Goal: Task Accomplishment & Management: Complete application form

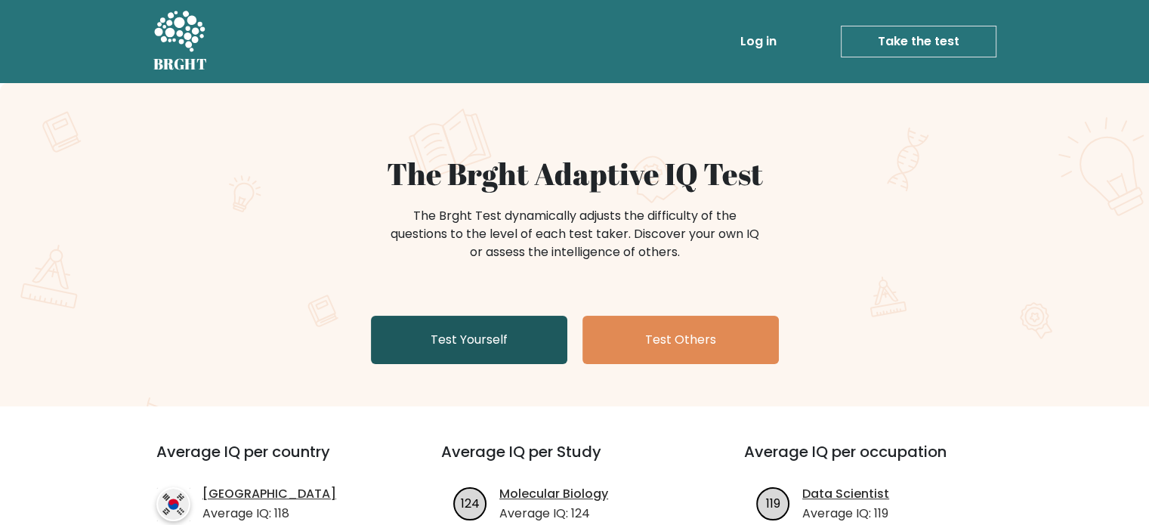
click at [451, 350] on link "Test Yourself" at bounding box center [469, 340] width 196 height 48
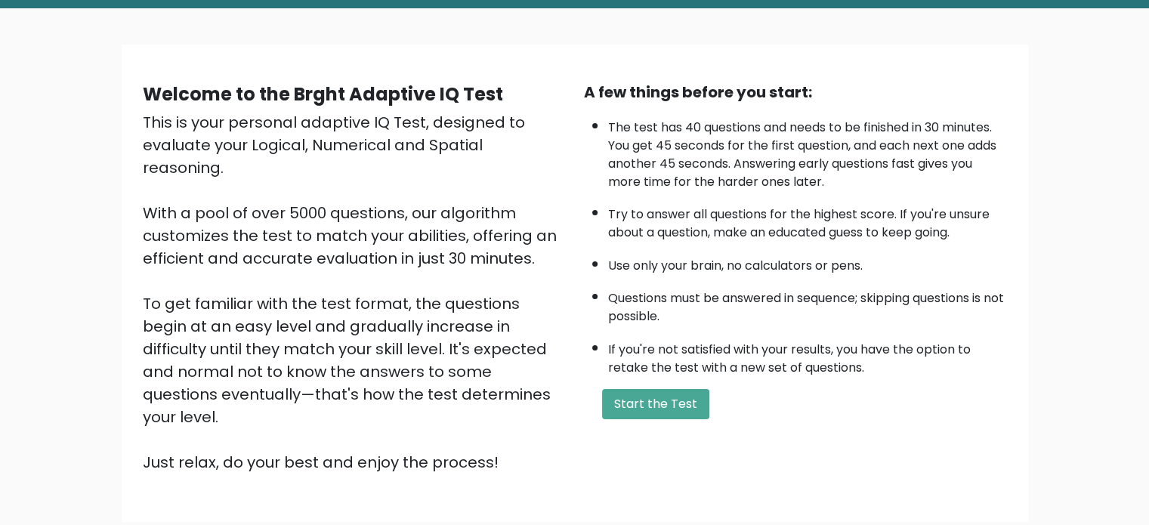
scroll to position [76, 0]
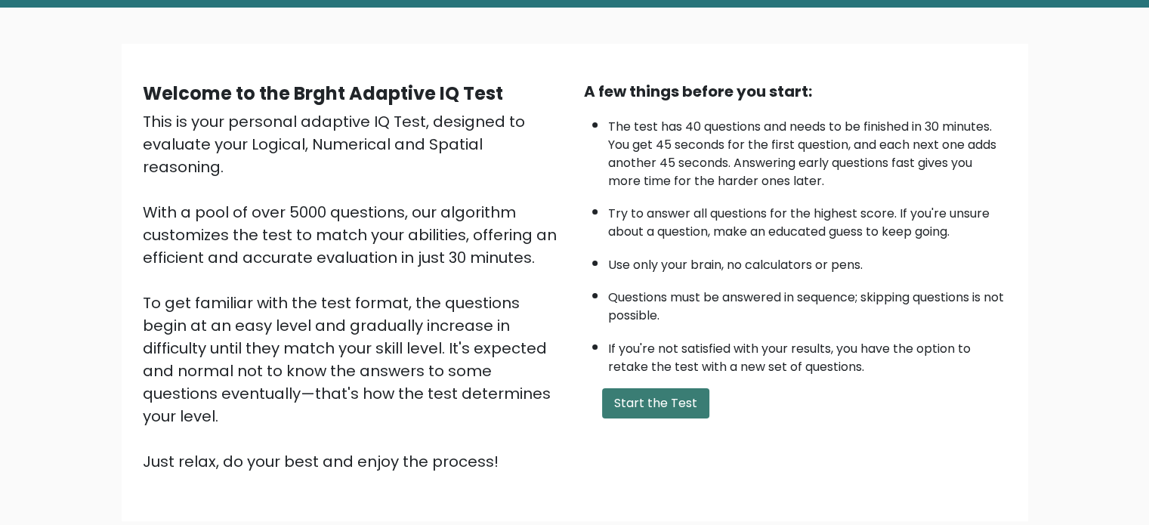
click at [628, 399] on button "Start the Test" at bounding box center [655, 403] width 107 height 30
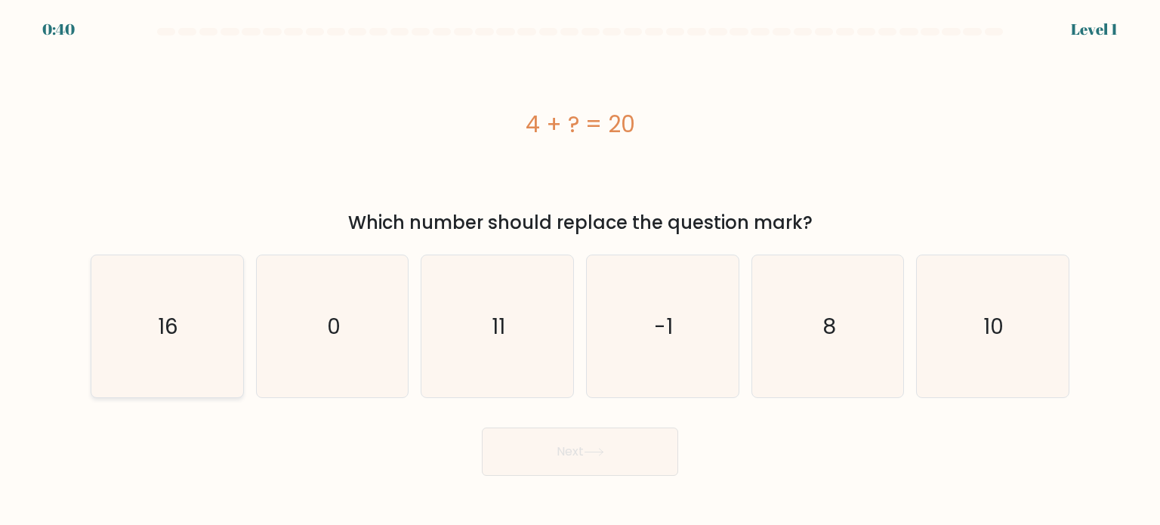
click at [125, 292] on icon "16" at bounding box center [167, 326] width 142 height 142
click at [580, 270] on input "a. 16" at bounding box center [580, 267] width 1 height 8
radio input "true"
click at [580, 458] on button "Next" at bounding box center [580, 451] width 196 height 48
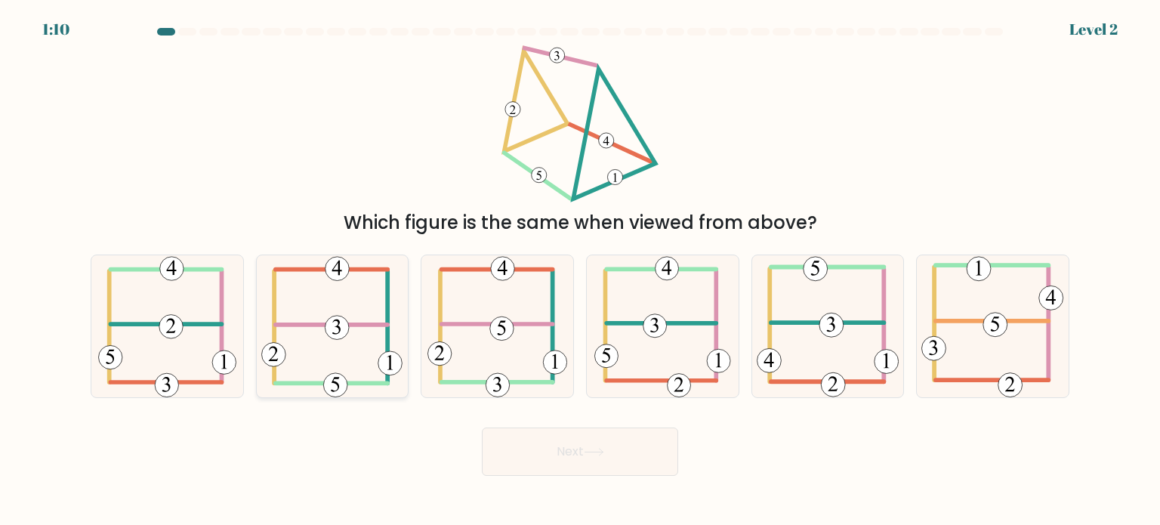
click at [326, 344] on icon at bounding box center [331, 326] width 141 height 142
click at [580, 270] on input "b." at bounding box center [580, 267] width 1 height 8
radio input "true"
click at [574, 445] on button "Next" at bounding box center [580, 451] width 196 height 48
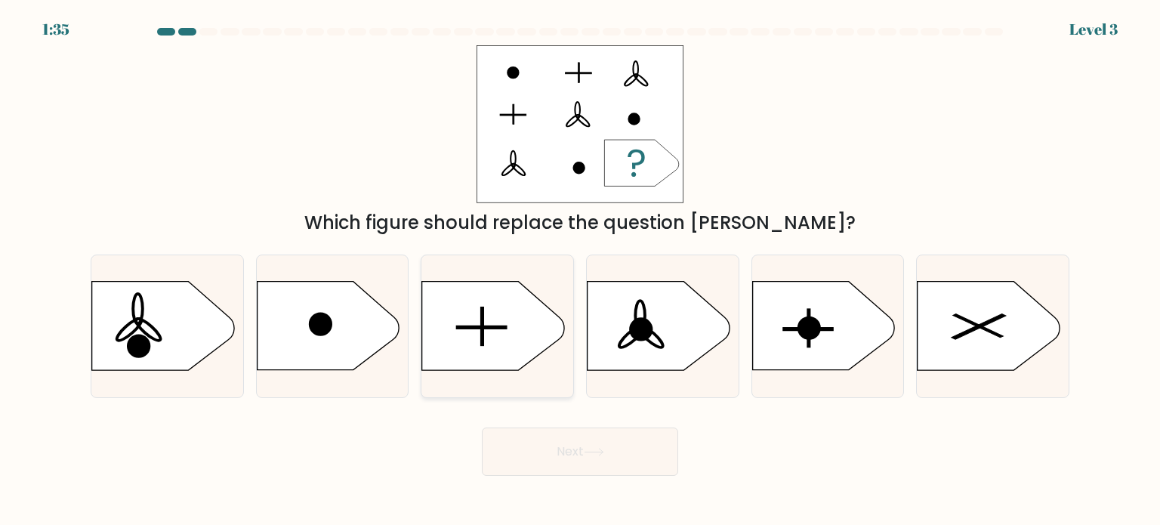
drag, startPoint x: 477, startPoint y: 330, endPoint x: 464, endPoint y: 329, distance: 12.9
click at [477, 328] on icon at bounding box center [497, 326] width 152 height 90
click at [580, 270] on input "c." at bounding box center [580, 267] width 1 height 8
radio input "true"
click at [551, 452] on button "Next" at bounding box center [580, 451] width 196 height 48
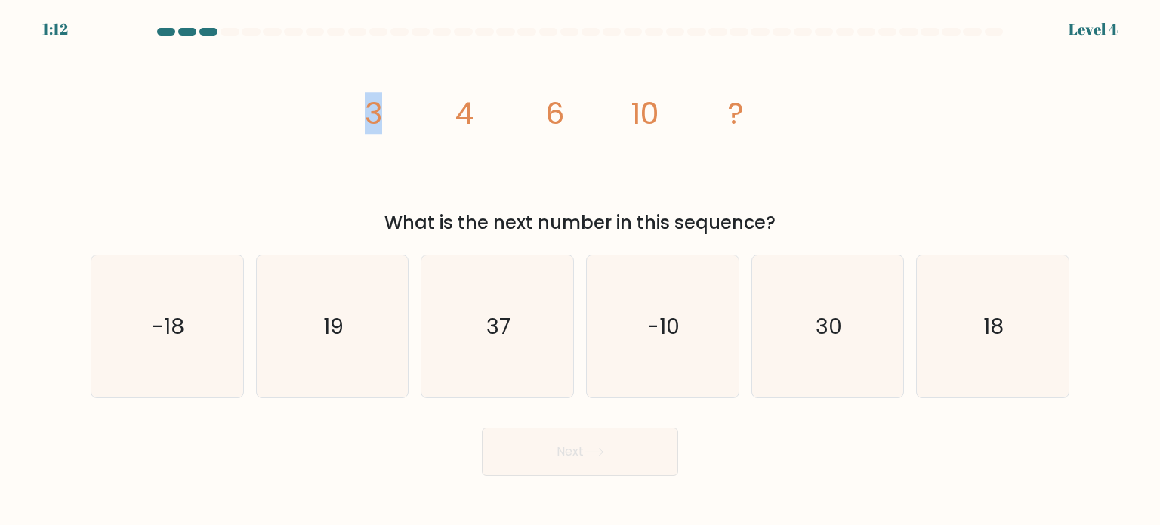
drag, startPoint x: 384, startPoint y: 123, endPoint x: 341, endPoint y: 122, distance: 43.1
click at [341, 122] on div "image/svg+xml 3 4 6 10 ? What is the next number in this sequence?" at bounding box center [580, 140] width 997 height 191
click at [360, 131] on icon "image/svg+xml 3 4 6 10 ?" at bounding box center [579, 124] width 453 height 158
drag, startPoint x: 362, startPoint y: 102, endPoint x: 432, endPoint y: 111, distance: 70.1
click at [432, 110] on icon "image/svg+xml 3 4 6 10 ?" at bounding box center [579, 124] width 453 height 158
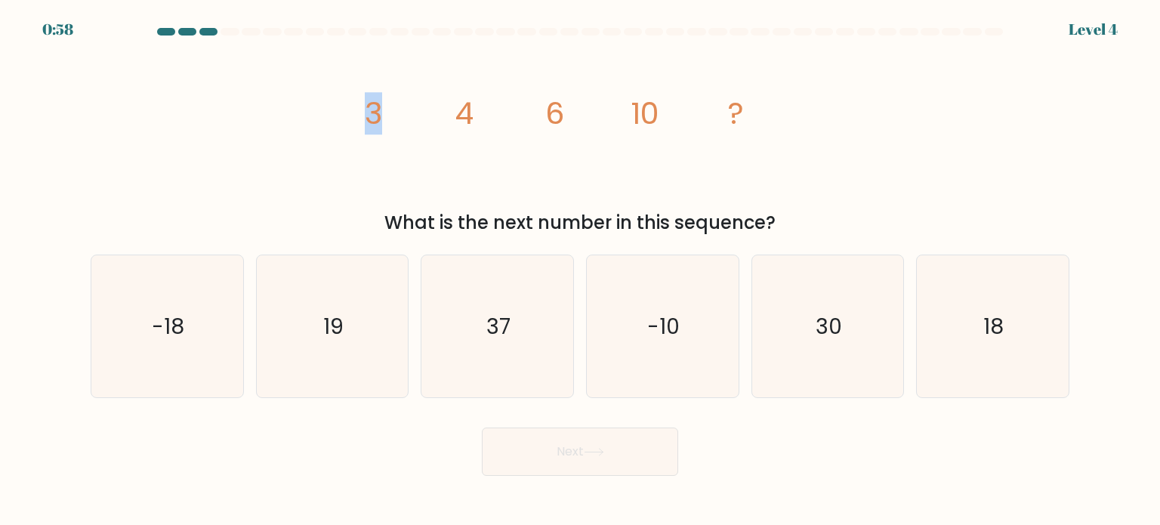
click at [459, 116] on tspan "4" at bounding box center [464, 113] width 19 height 42
drag, startPoint x: 359, startPoint y: 111, endPoint x: 484, endPoint y: 102, distance: 125.7
click at [484, 104] on icon "image/svg+xml 3 4 6 10 ?" at bounding box center [579, 124] width 453 height 158
click at [492, 122] on icon "image/svg+xml 3 4 6 10 ?" at bounding box center [579, 124] width 453 height 158
click at [503, 123] on icon "image/svg+xml 3 4 6 10 ?" at bounding box center [579, 124] width 453 height 158
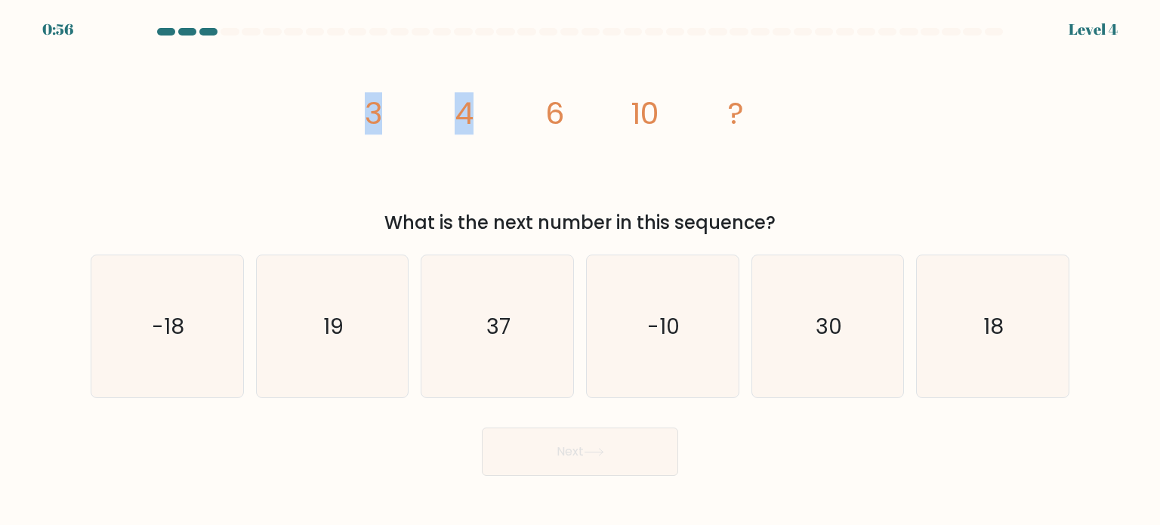
click at [501, 122] on icon "image/svg+xml 3 4 6 10 ?" at bounding box center [579, 124] width 453 height 158
click at [502, 123] on icon "image/svg+xml 3 4 6 10 ?" at bounding box center [579, 124] width 453 height 158
click at [501, 125] on icon "image/svg+xml 3 4 6 10 ?" at bounding box center [579, 124] width 453 height 158
click at [442, 138] on icon "image/svg+xml 3 4 6 10 ?" at bounding box center [579, 124] width 453 height 158
click at [438, 137] on icon "image/svg+xml 3 4 6 10 ?" at bounding box center [579, 124] width 453 height 158
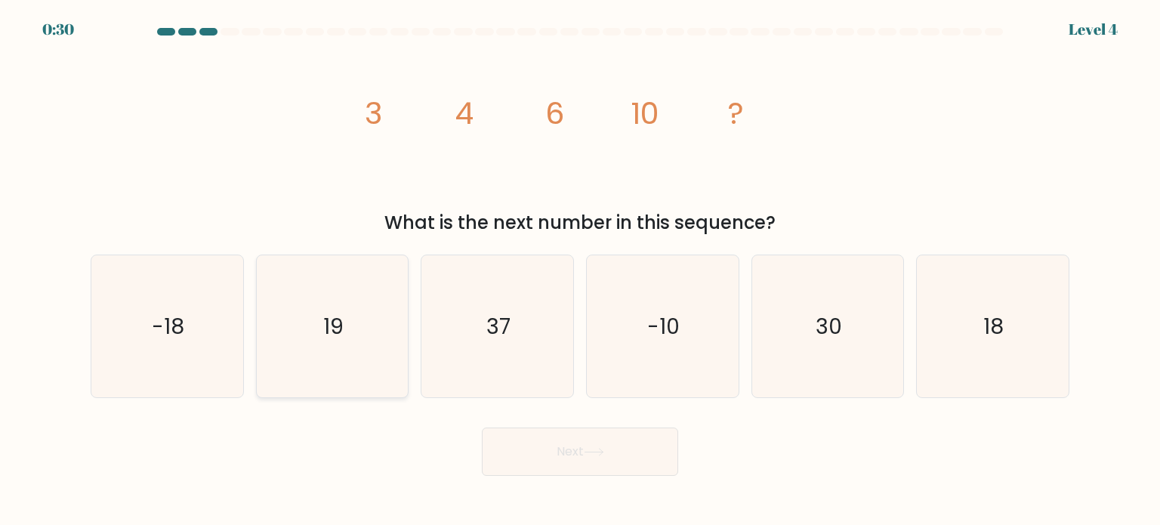
click at [366, 342] on icon "19" at bounding box center [332, 326] width 142 height 142
click at [580, 270] on input "b. 19" at bounding box center [580, 267] width 1 height 8
radio input "true"
click at [665, 464] on button "Next" at bounding box center [580, 451] width 196 height 48
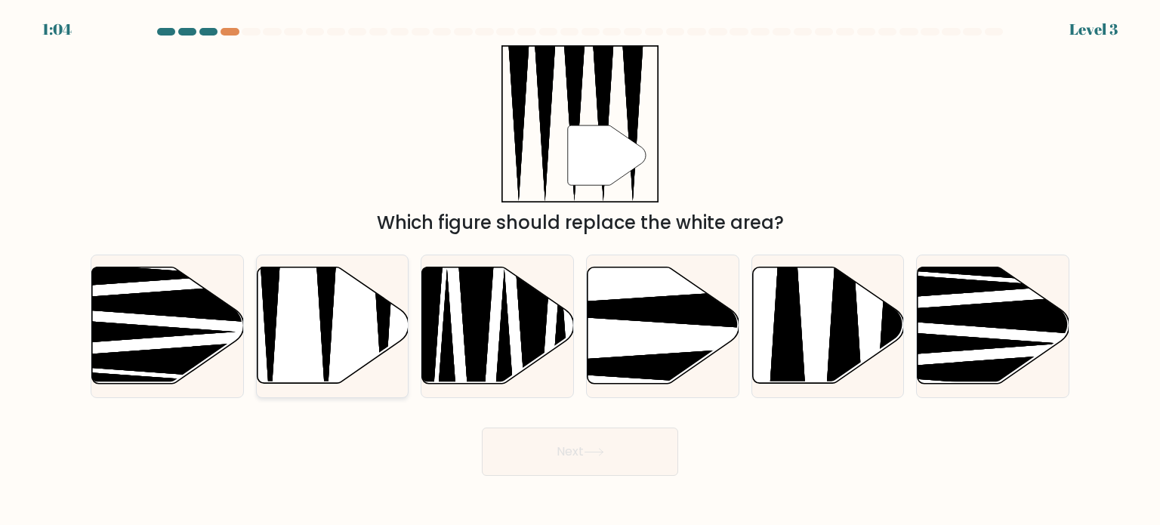
click at [403, 322] on icon at bounding box center [333, 325] width 152 height 116
click at [580, 270] on input "b." at bounding box center [580, 267] width 1 height 8
radio input "true"
click at [589, 462] on button "Next" at bounding box center [580, 451] width 196 height 48
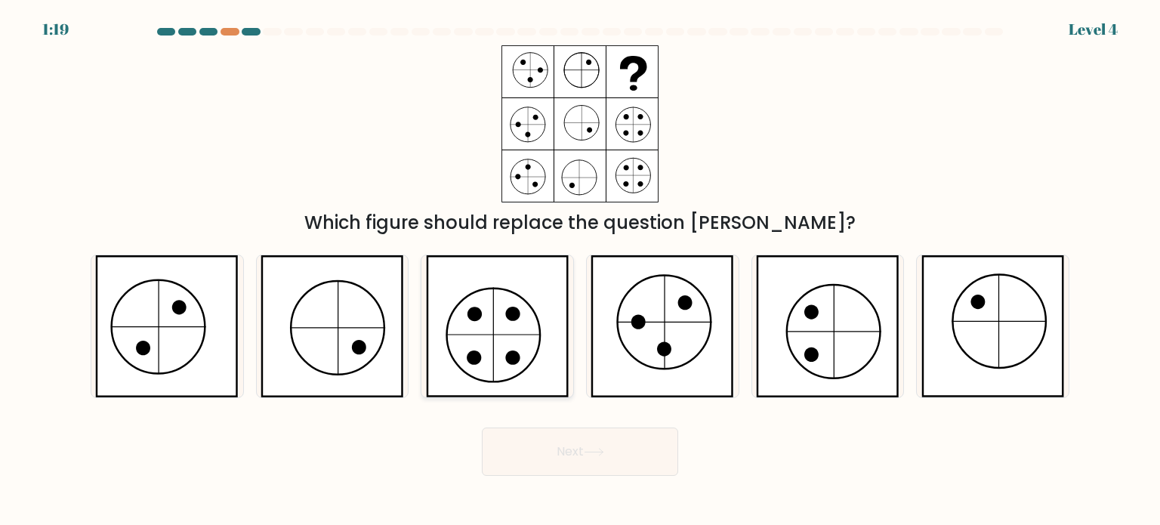
click at [496, 325] on icon at bounding box center [497, 326] width 143 height 142
click at [580, 270] on input "c." at bounding box center [580, 267] width 1 height 8
radio input "true"
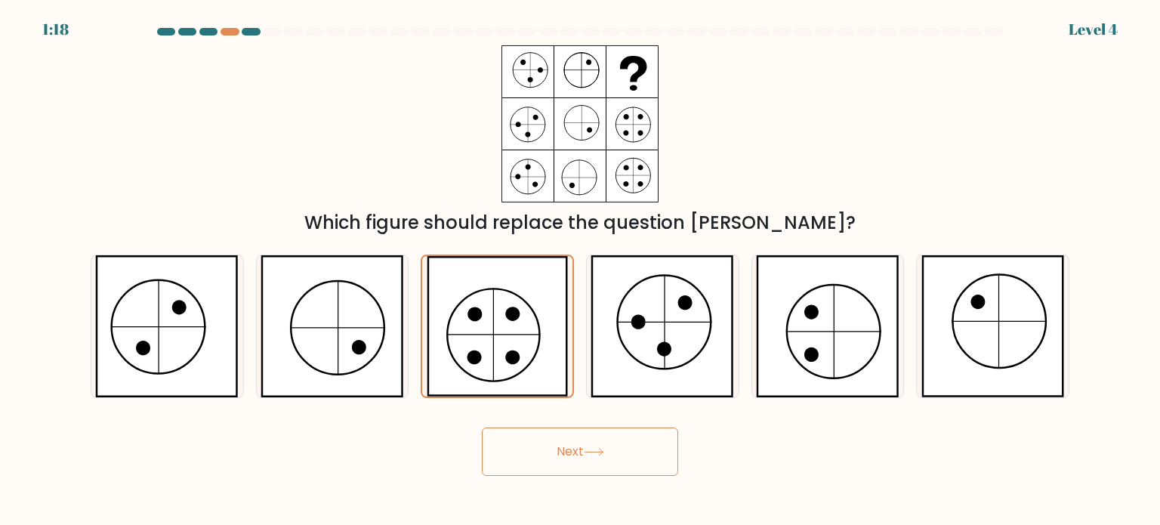
click at [610, 460] on button "Next" at bounding box center [580, 451] width 196 height 48
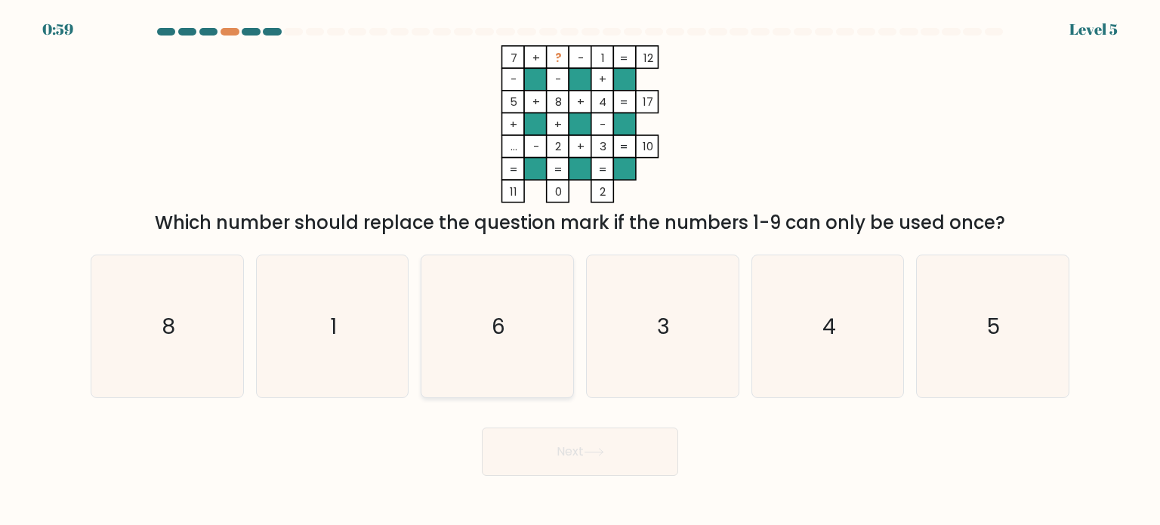
click at [453, 371] on icon "6" at bounding box center [497, 326] width 142 height 142
click at [580, 270] on input "c. 6" at bounding box center [580, 267] width 1 height 8
radio input "true"
click at [571, 437] on button "Next" at bounding box center [580, 451] width 196 height 48
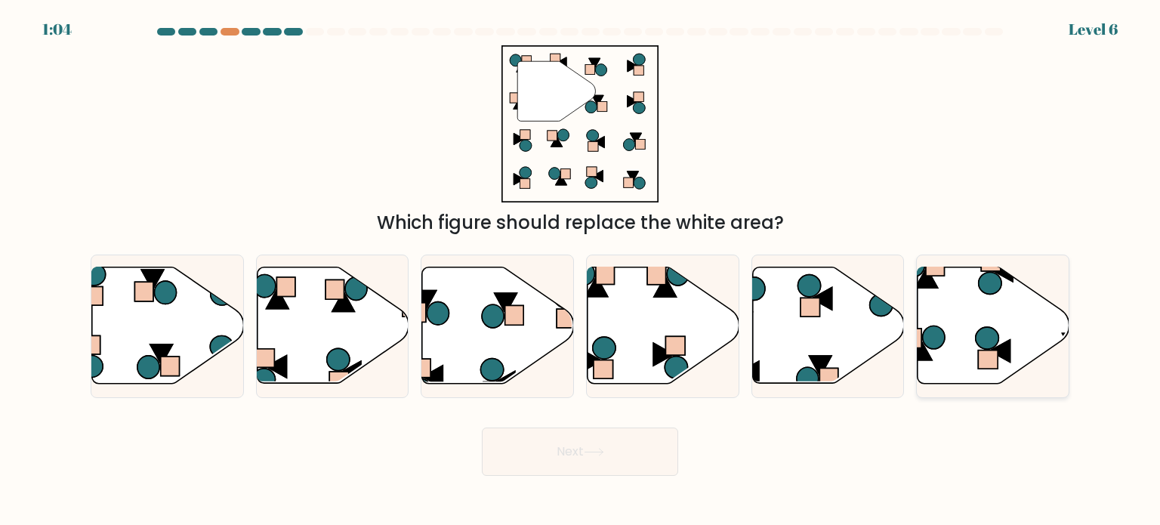
click at [993, 310] on icon at bounding box center [994, 325] width 152 height 116
click at [581, 270] on input "f." at bounding box center [580, 267] width 1 height 8
radio input "true"
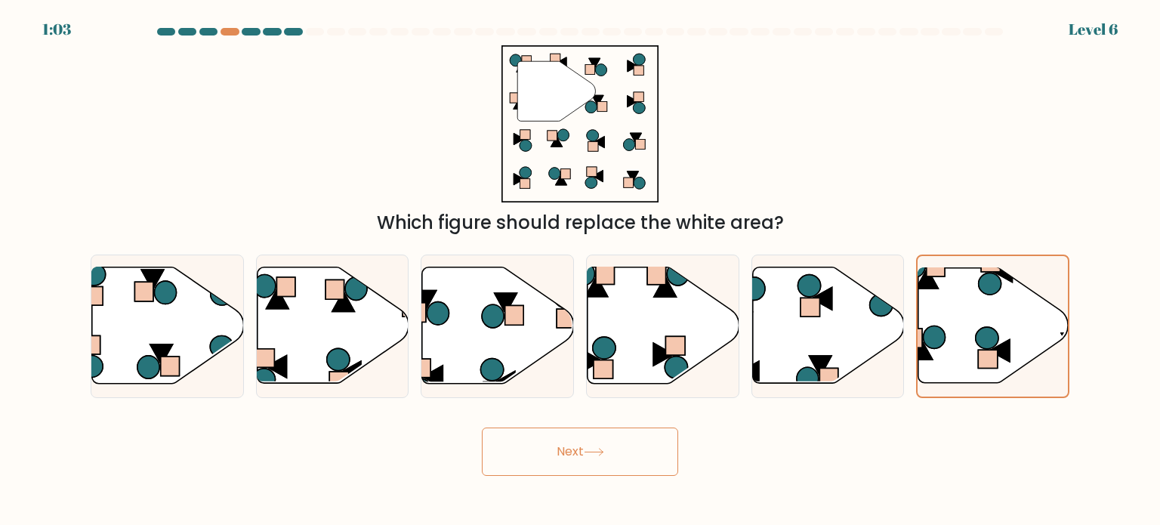
click at [610, 457] on button "Next" at bounding box center [580, 451] width 196 height 48
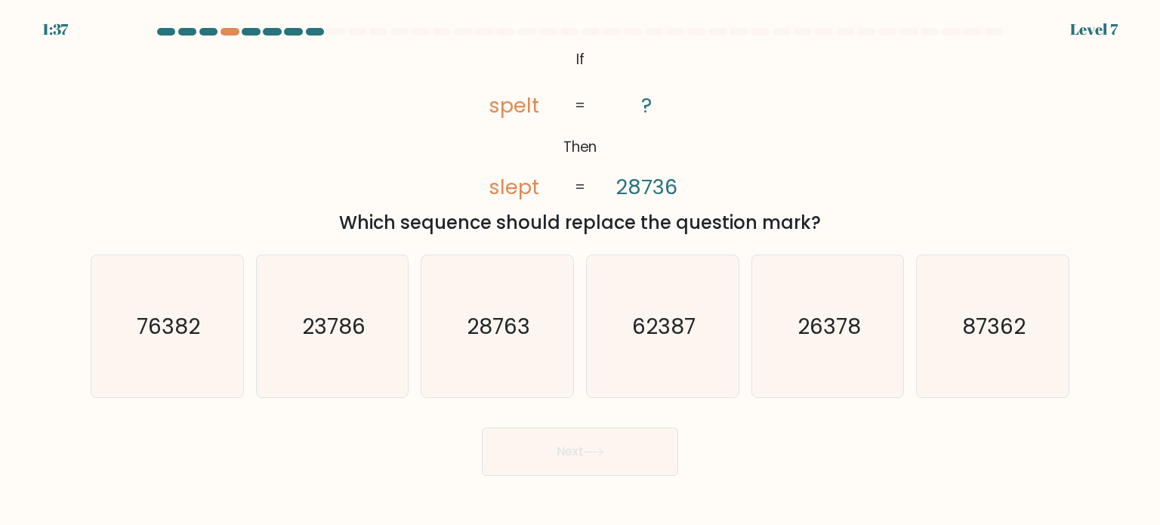
click at [230, 35] on div at bounding box center [580, 35] width 997 height 14
click at [230, 34] on div at bounding box center [230, 32] width 18 height 8
